Goal: Task Accomplishment & Management: Manage account settings

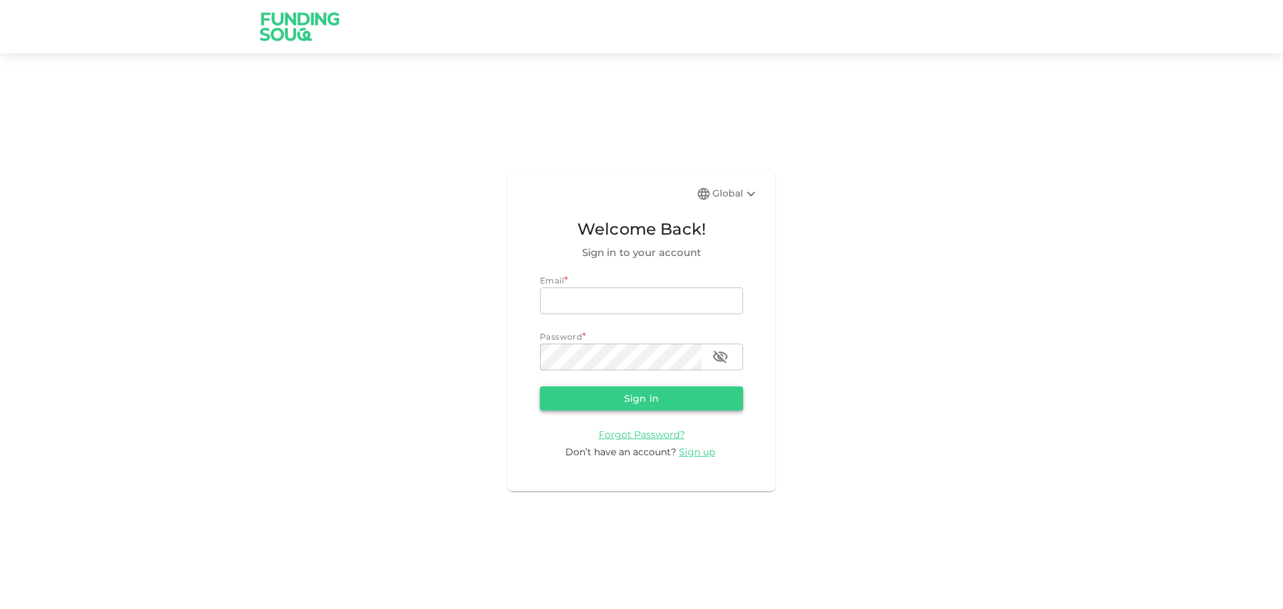
type input "[EMAIL_ADDRESS][DOMAIN_NAME]"
click at [648, 399] on button "Sign in" at bounding box center [641, 398] width 203 height 24
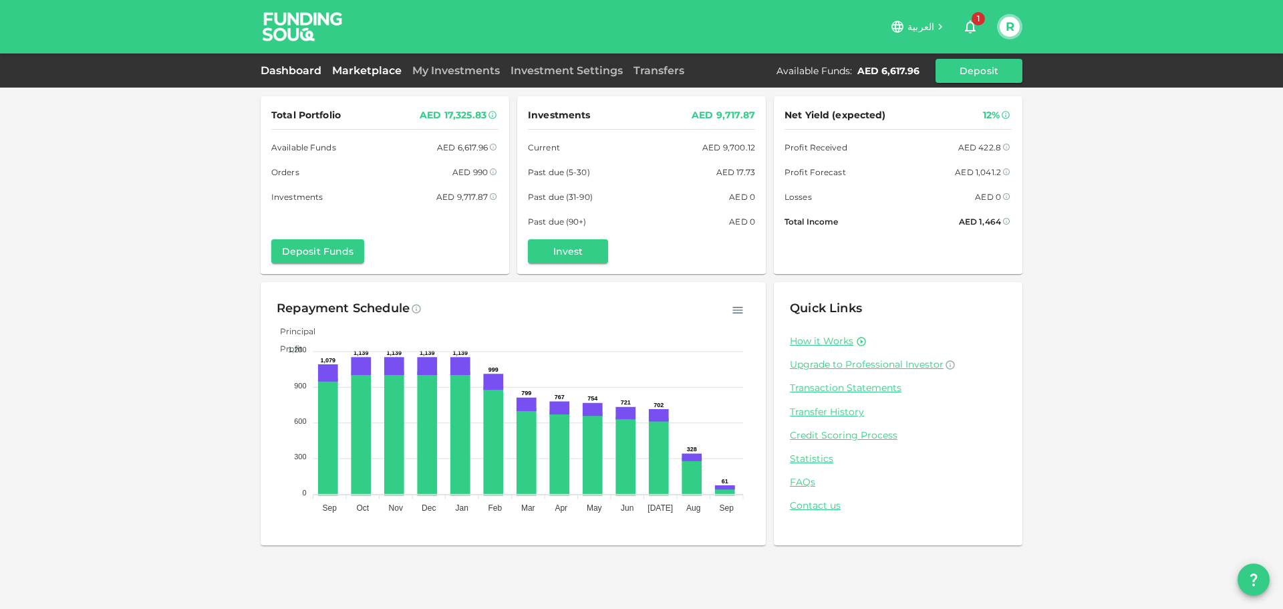
click at [381, 71] on link "Marketplace" at bounding box center [367, 70] width 80 height 13
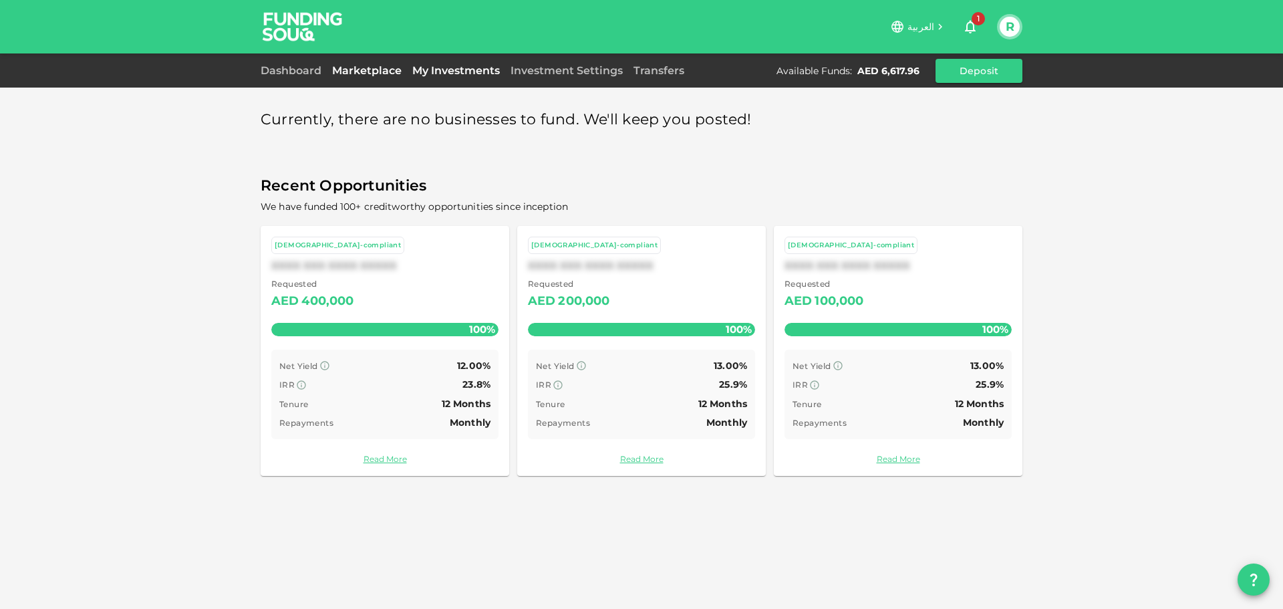
click at [424, 72] on link "My Investments" at bounding box center [456, 70] width 98 height 13
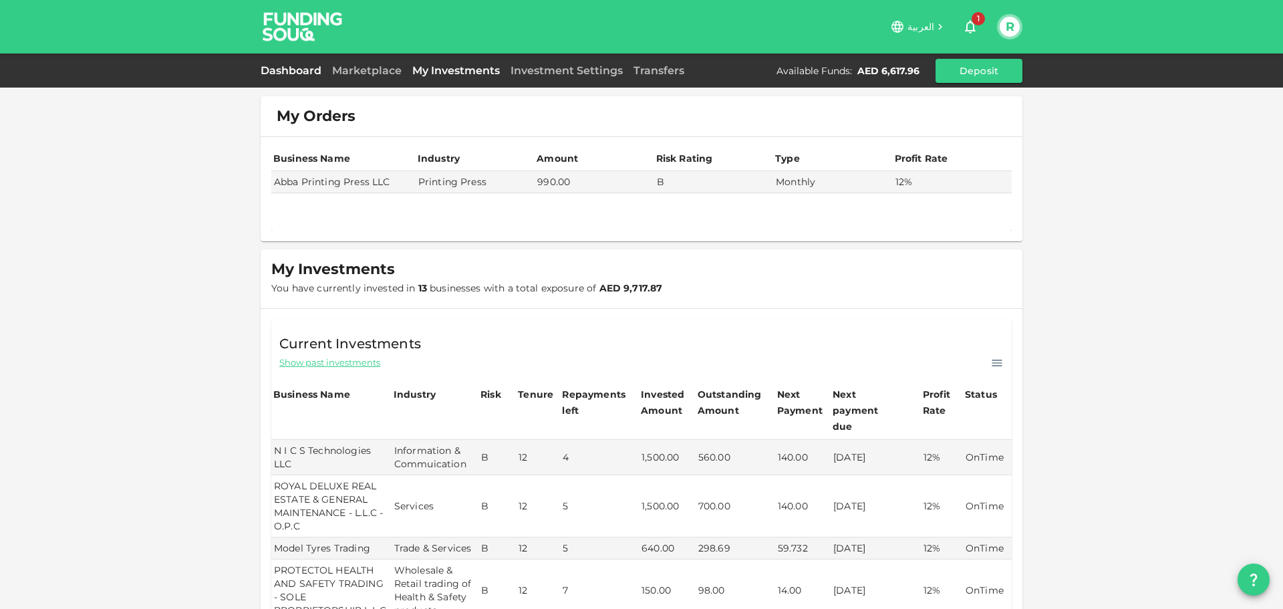
click at [303, 65] on link "Dashboard" at bounding box center [294, 70] width 66 height 13
